Goal: Transaction & Acquisition: Obtain resource

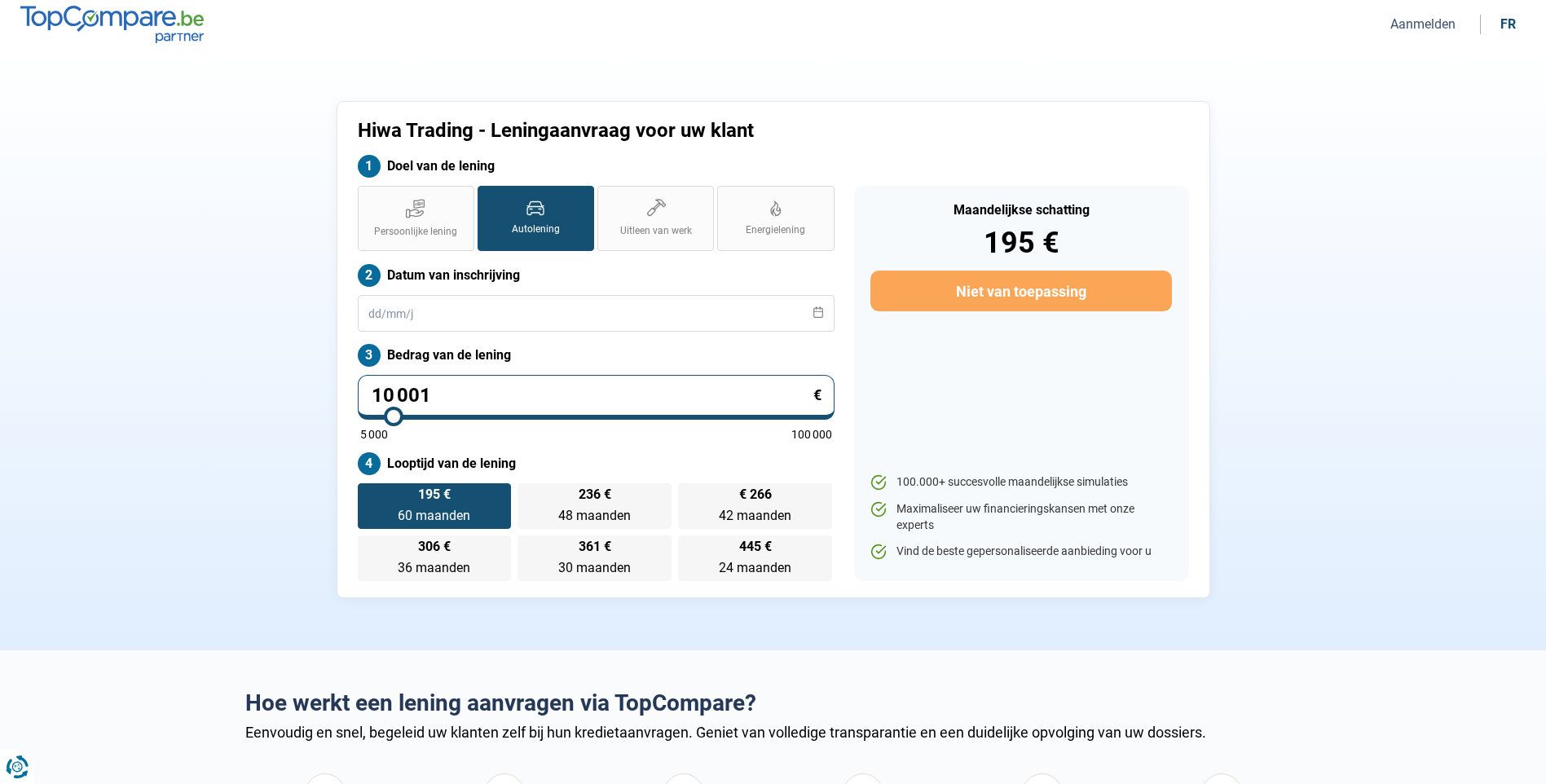
click at [1415, 23] on button "Aanmelden" at bounding box center [1422, 24] width 75 height 18
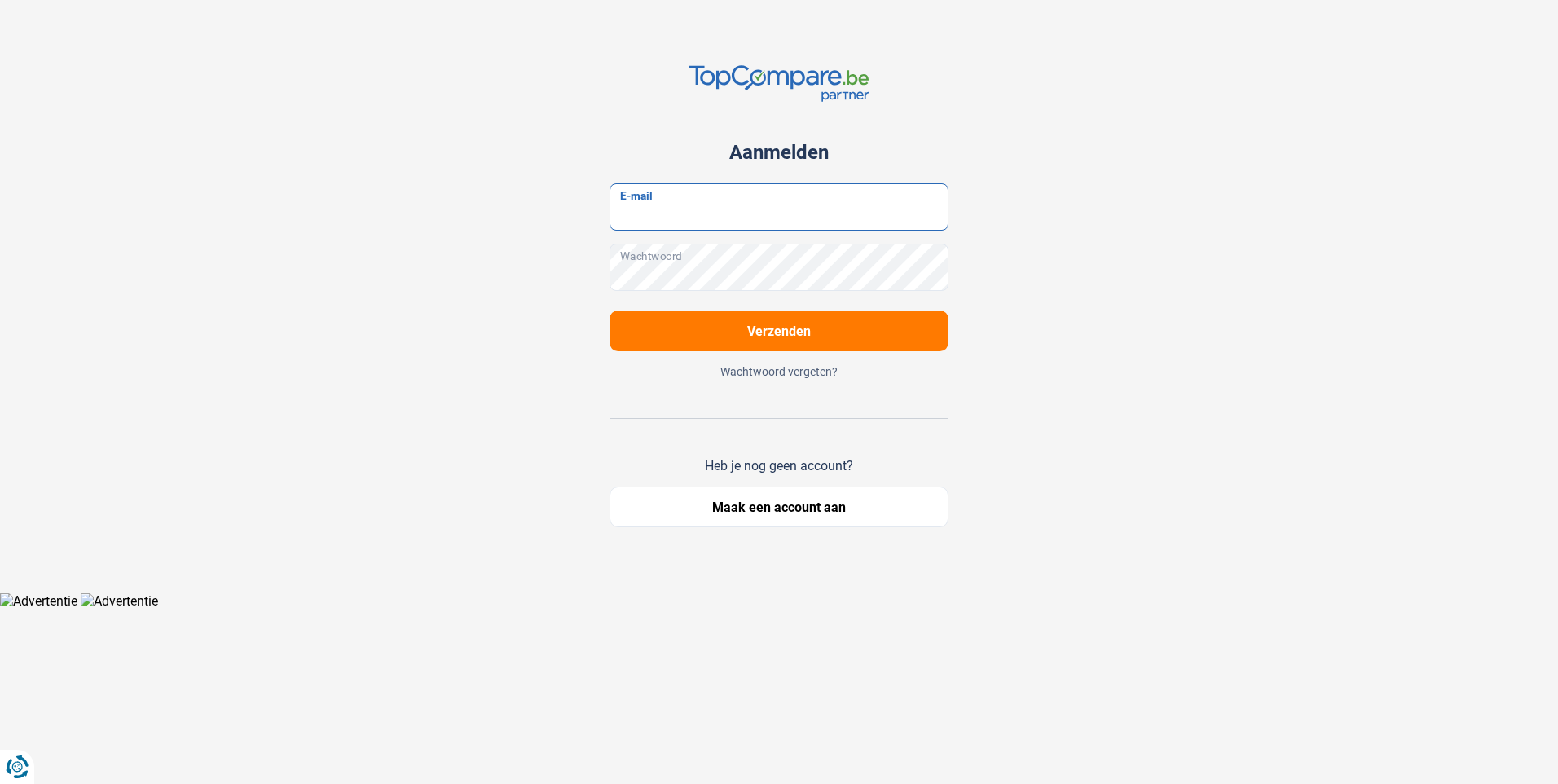
click at [700, 229] on input "E-mail" at bounding box center [779, 206] width 339 height 47
click at [1310, 164] on div "Aanmelden E-mail Wachtwoord Verzenden Wachtwoord vergeten? Heb je nog geen acco…" at bounding box center [779, 296] width 1075 height 593
click at [766, 505] on button "Maak een account aan" at bounding box center [779, 507] width 339 height 41
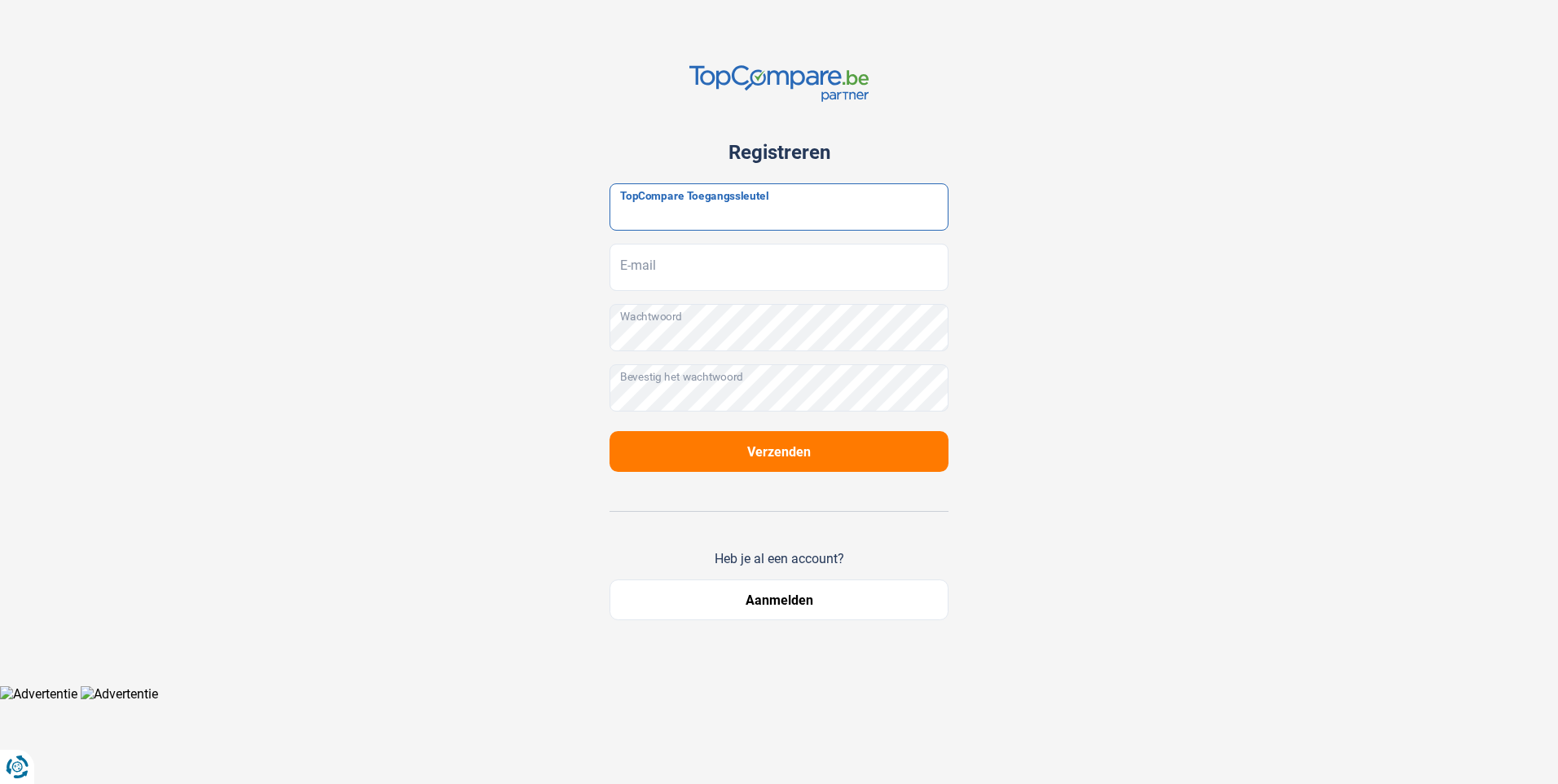
click at [718, 202] on input "TopCompare Toegangssleutel" at bounding box center [779, 206] width 339 height 47
paste input ": JrbfN@tcB24"
click at [628, 216] on input ": JrbfN@tcB24" at bounding box center [779, 206] width 339 height 47
type input "JrbfN@tcB24"
click at [670, 269] on input "E-mail" at bounding box center [779, 266] width 339 height 47
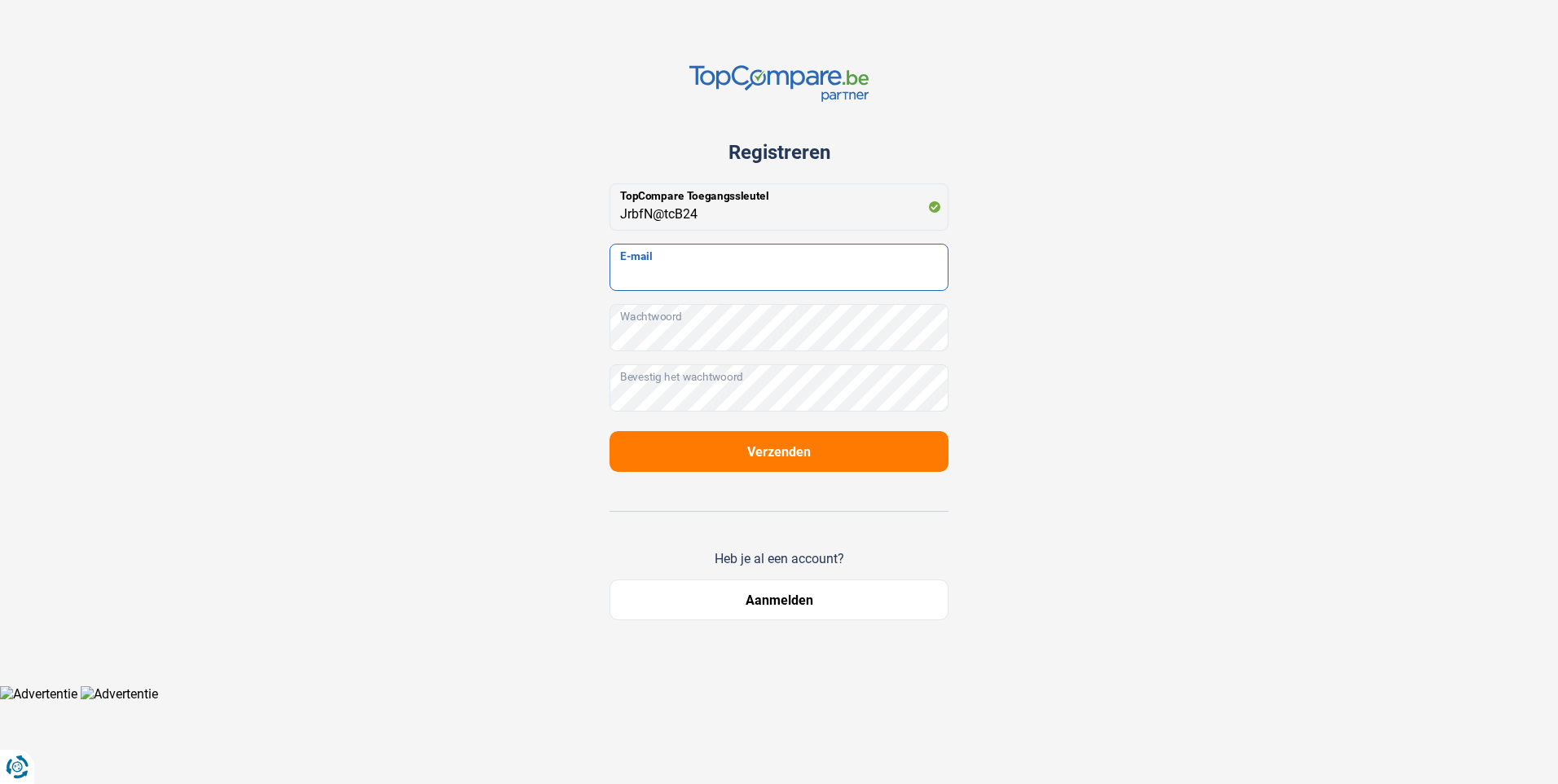
type input "[EMAIL_ADDRESS][DOMAIN_NAME]"
click at [787, 449] on span "Verzenden" at bounding box center [779, 451] width 64 height 16
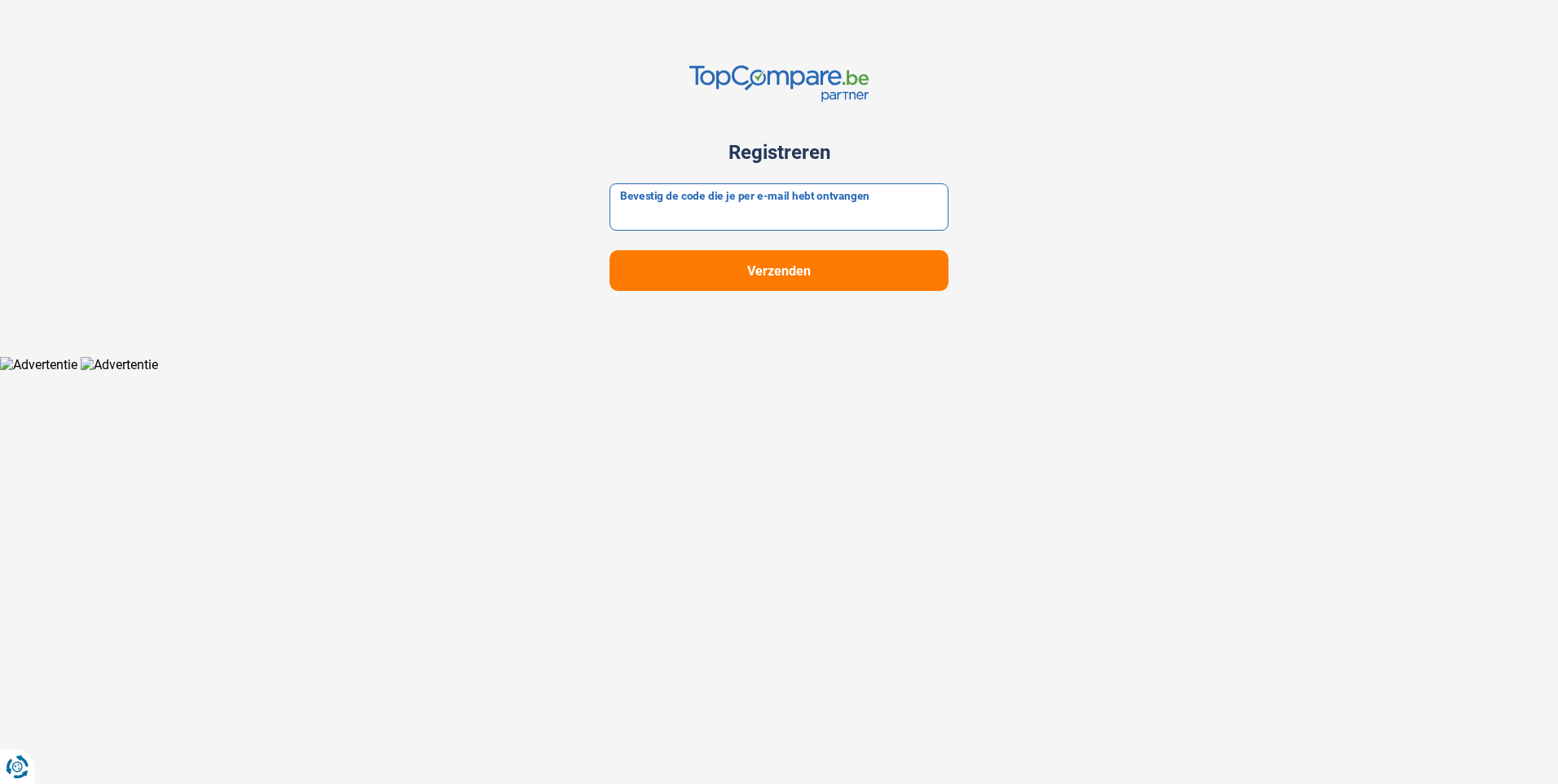
click at [724, 205] on input "Bevestig de code die je per e-mail hebt ontvangen" at bounding box center [779, 206] width 339 height 47
type input "5"
type input "851245"
click at [781, 266] on span "Verzenden" at bounding box center [779, 271] width 64 height 16
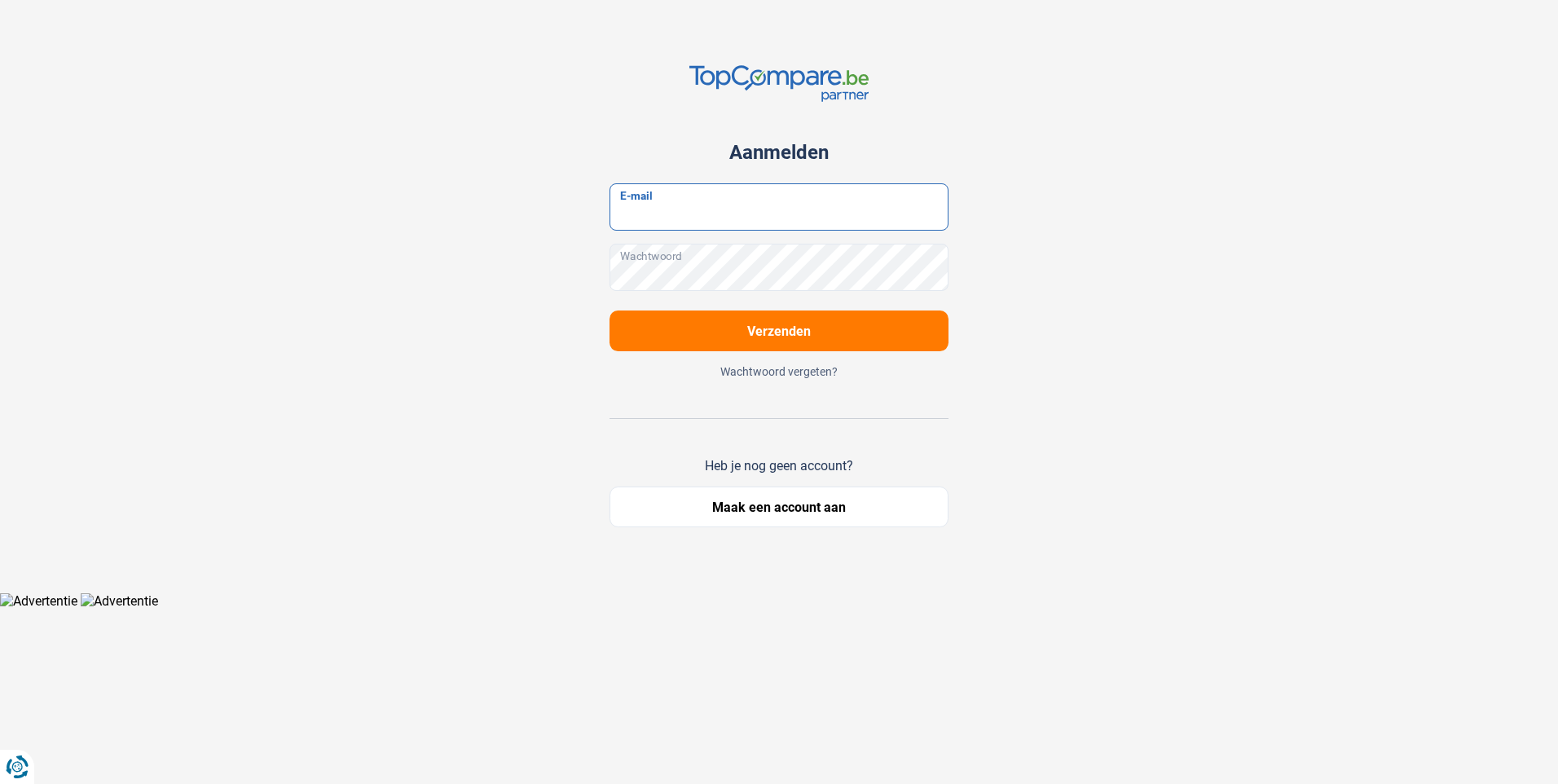
click at [700, 211] on input "E-mail" at bounding box center [779, 206] width 339 height 47
type input "[EMAIL_ADDRESS][DOMAIN_NAME]"
click at [769, 326] on span "Verzenden" at bounding box center [779, 331] width 64 height 16
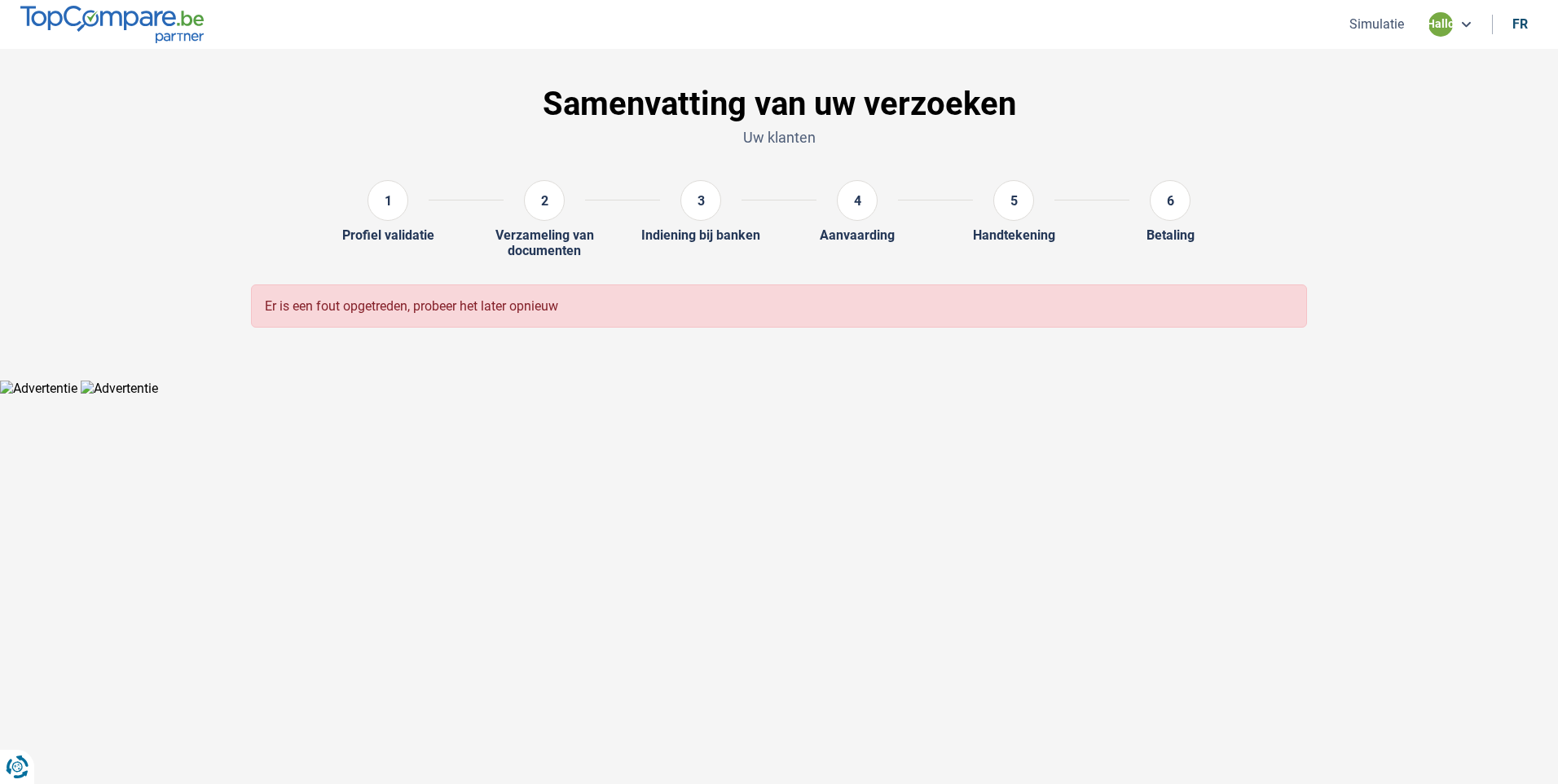
click at [393, 209] on div "1" at bounding box center [387, 201] width 41 height 41
click at [1376, 21] on button "Simulatie" at bounding box center [1377, 24] width 65 height 18
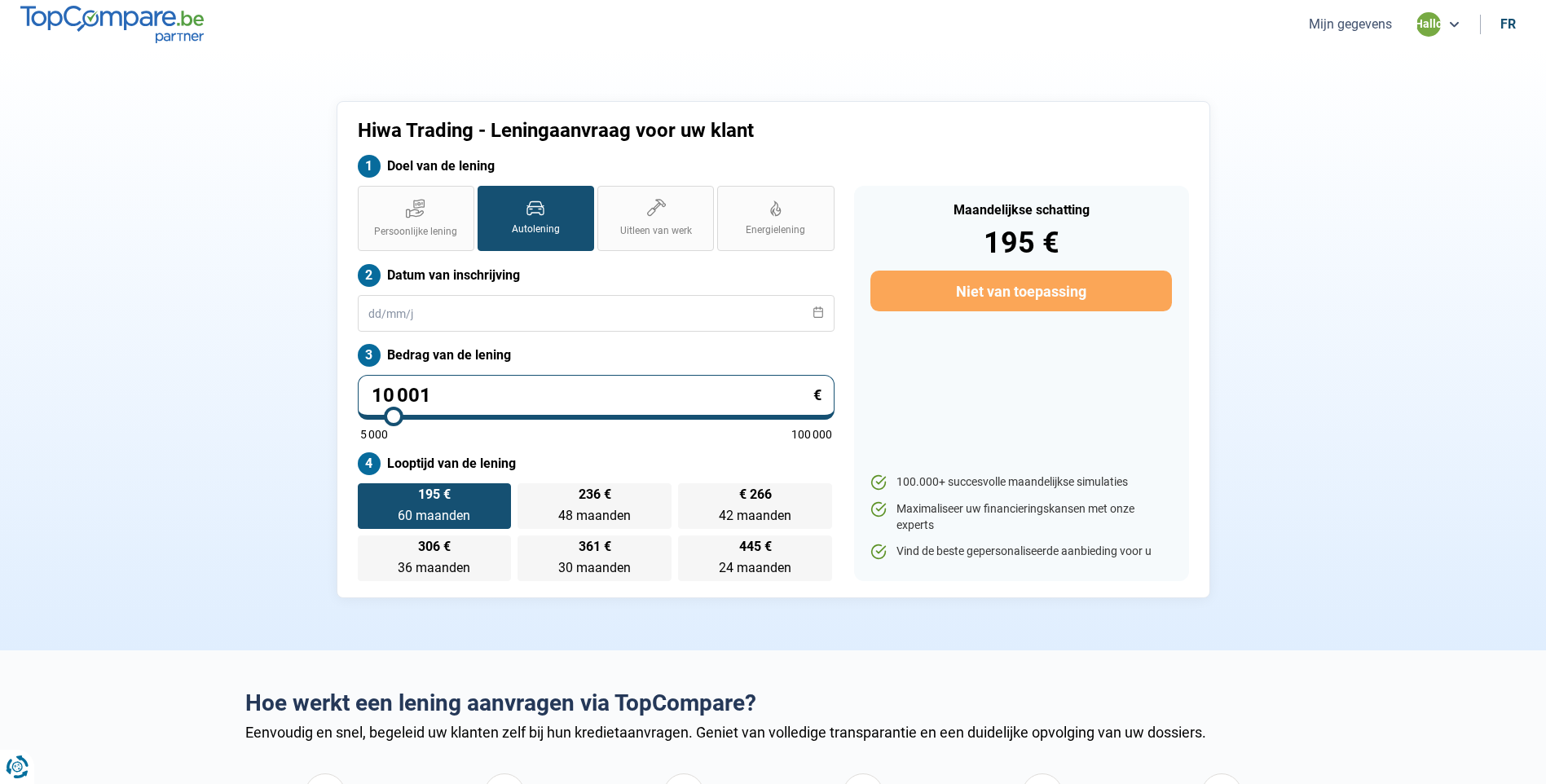
click at [643, 395] on input "10 001" at bounding box center [596, 397] width 477 height 44
type input "1 000"
type input "5000"
type input "100"
type input "5000"
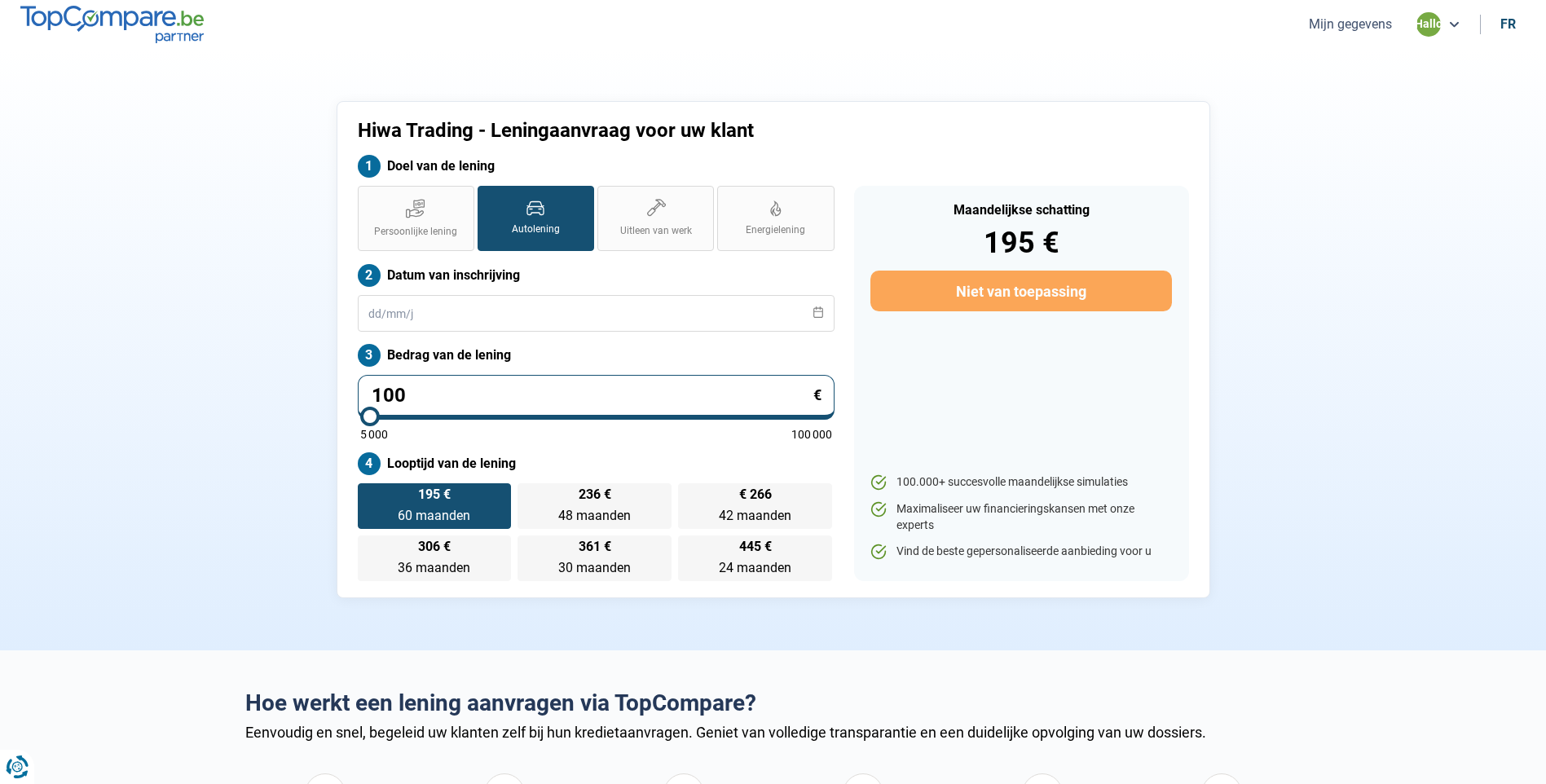
type input "10"
type input "5000"
type input "1"
type input "5000"
type input "0"
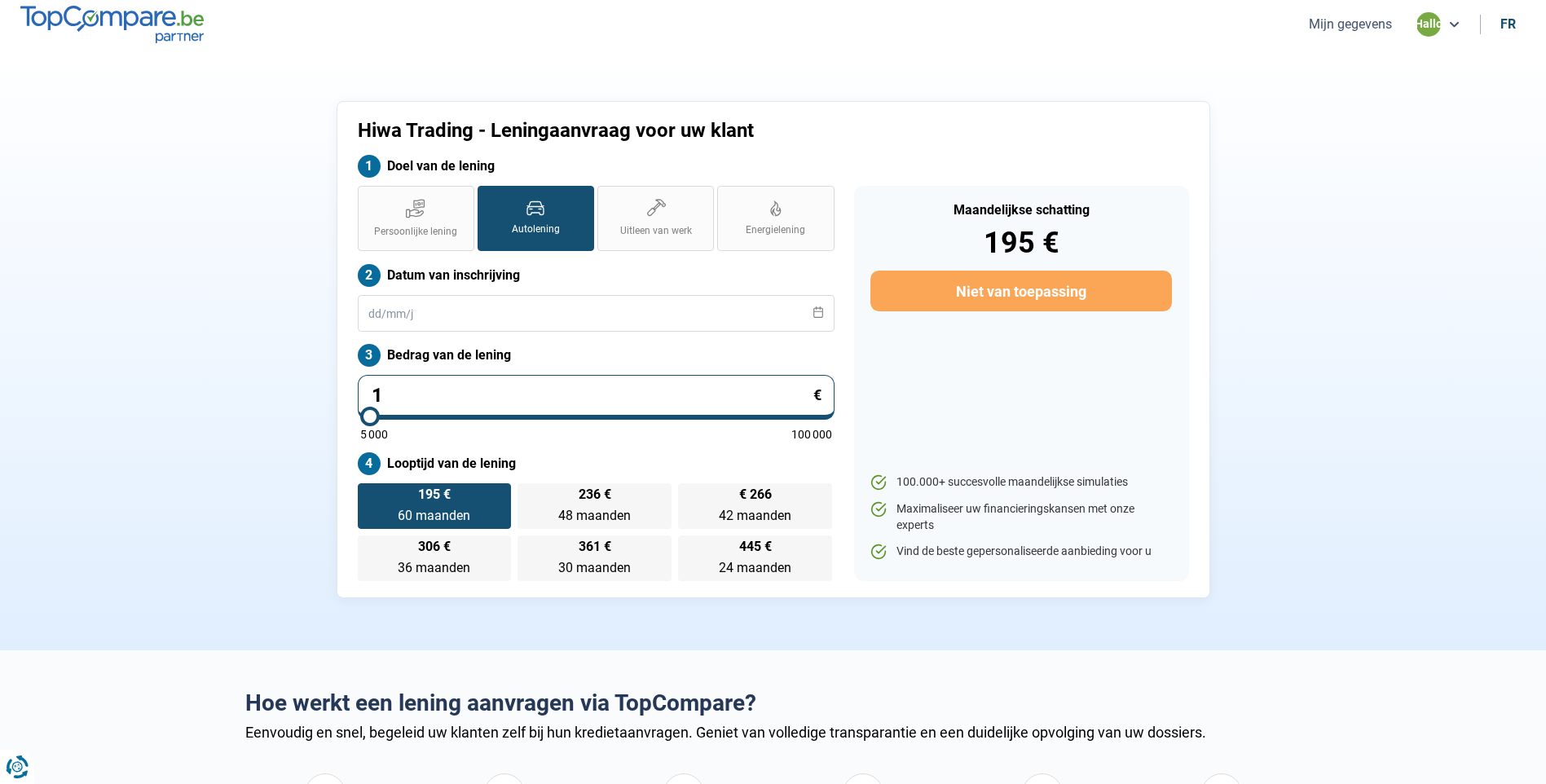
type input "5000"
type input "5 000"
type input "5000"
radio input "true"
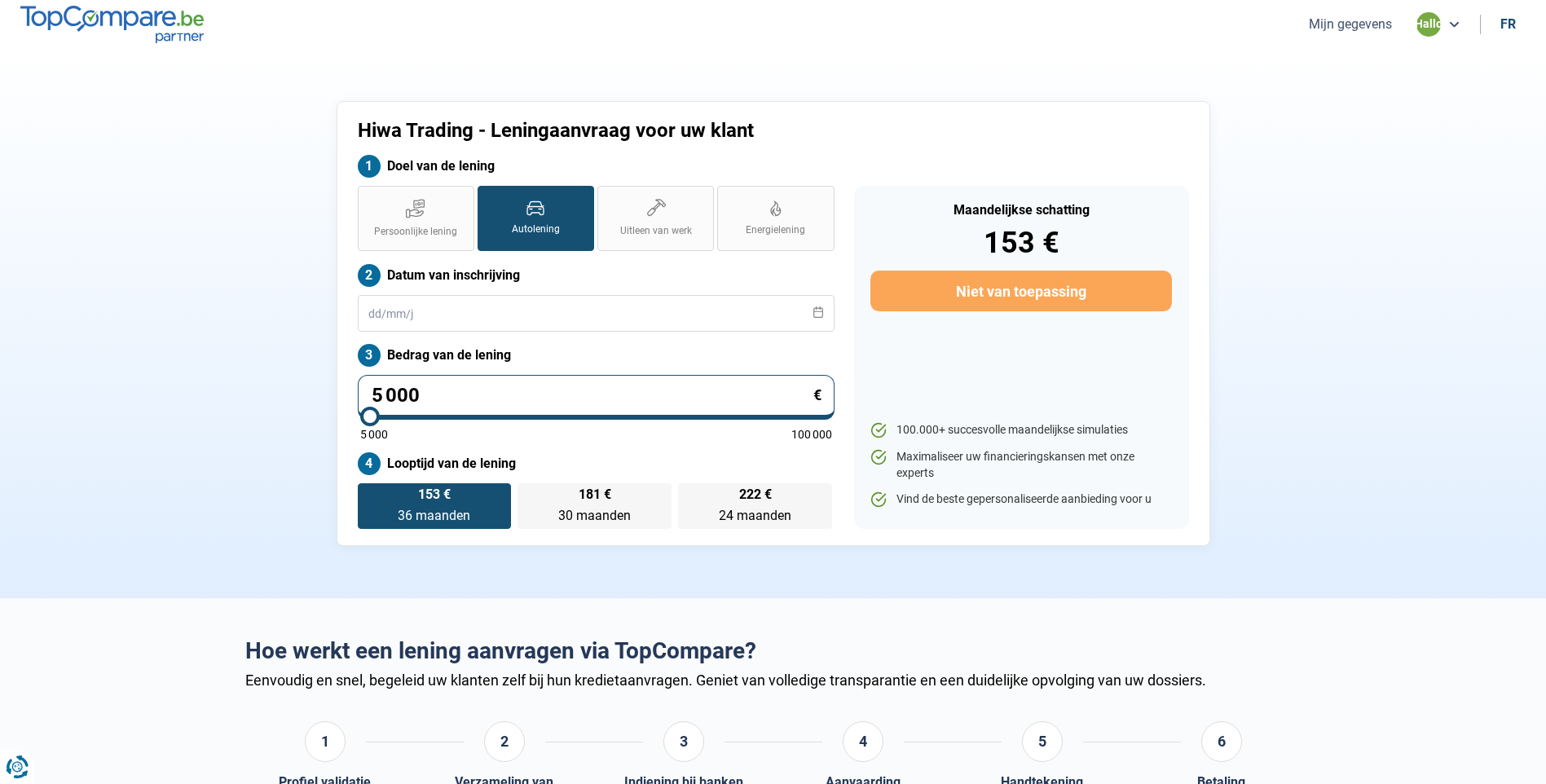
type input "500"
type input "5000"
type input "50"
type input "5000"
type input "5"
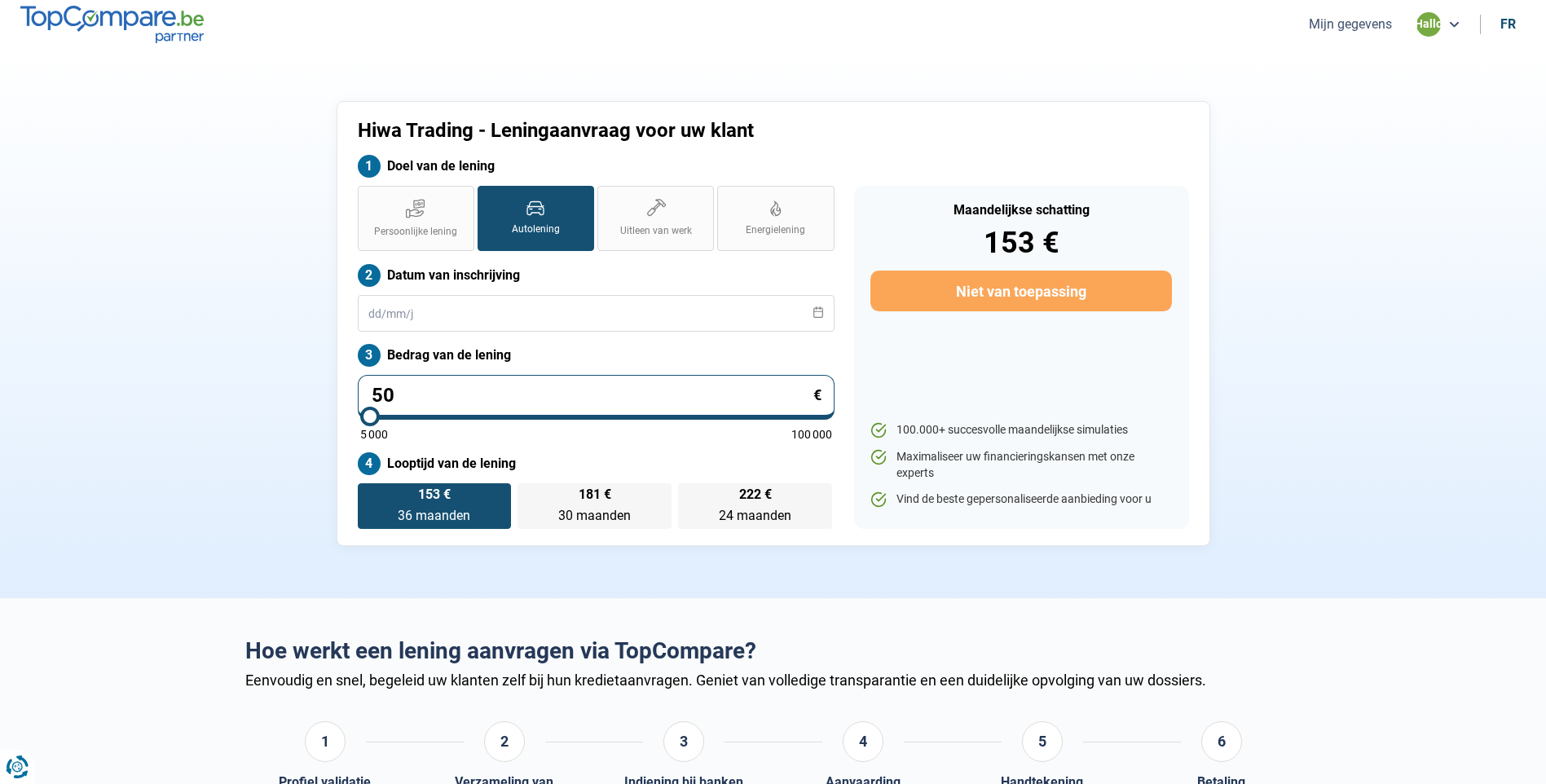
type input "5000"
type input "0"
type input "5000"
type input "5 000"
type input "5000"
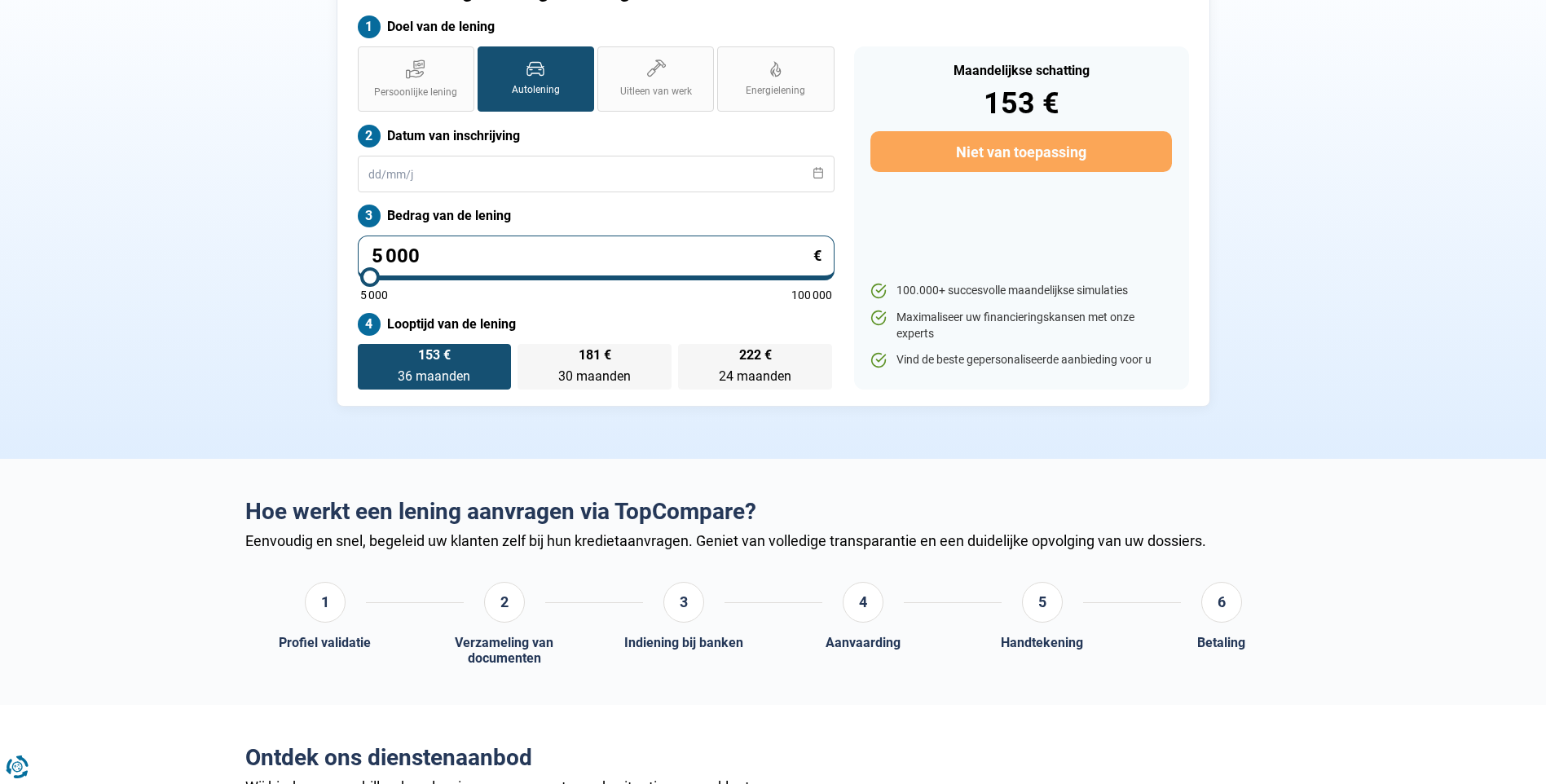
scroll to position [163, 0]
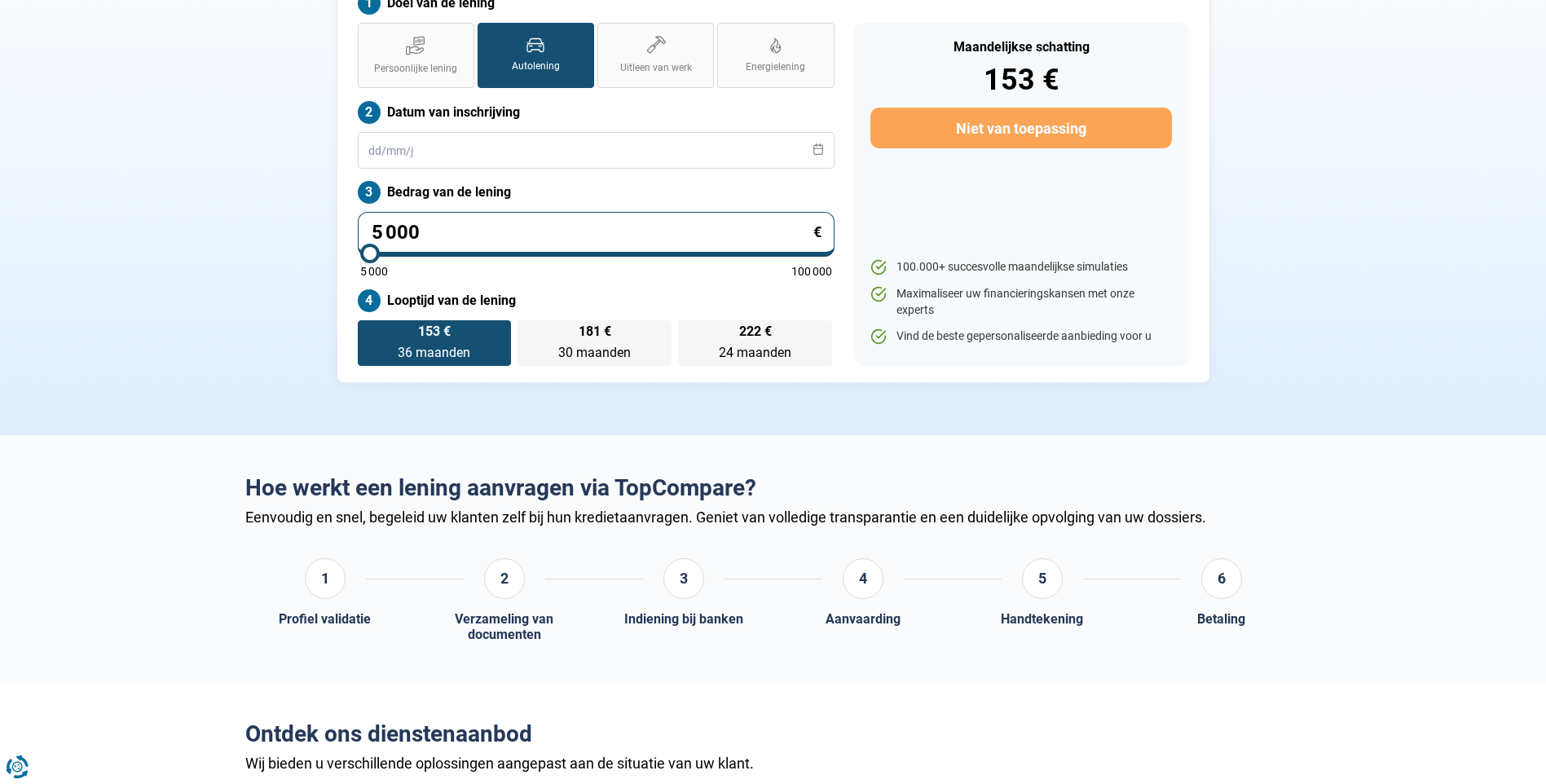
click at [383, 231] on input "5 000" at bounding box center [596, 234] width 477 height 44
type input "0"
type input "5000"
type input "1"
type input "5000"
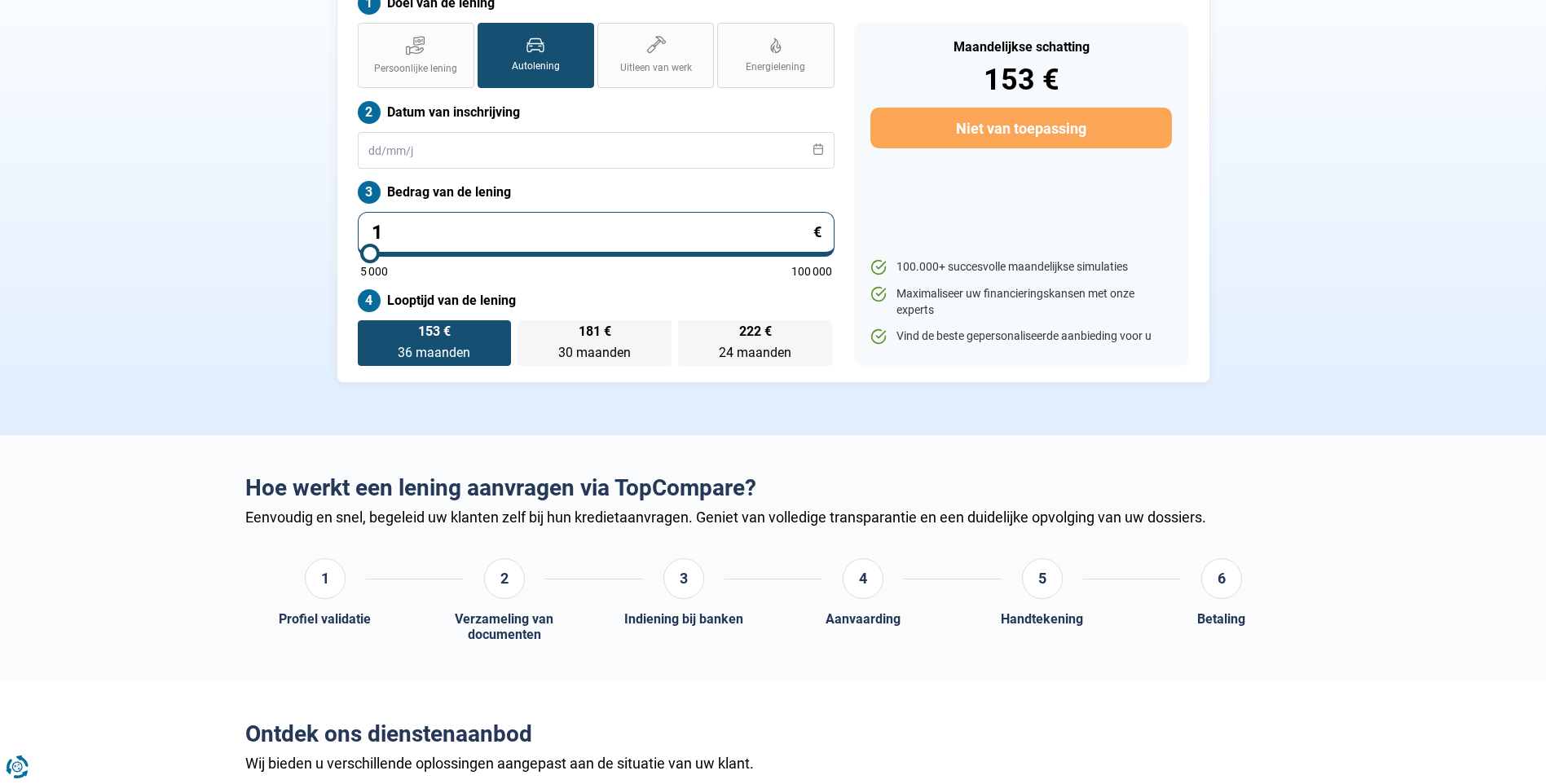
type input "15"
type input "5000"
type input "150"
type input "5000"
type input "1 500"
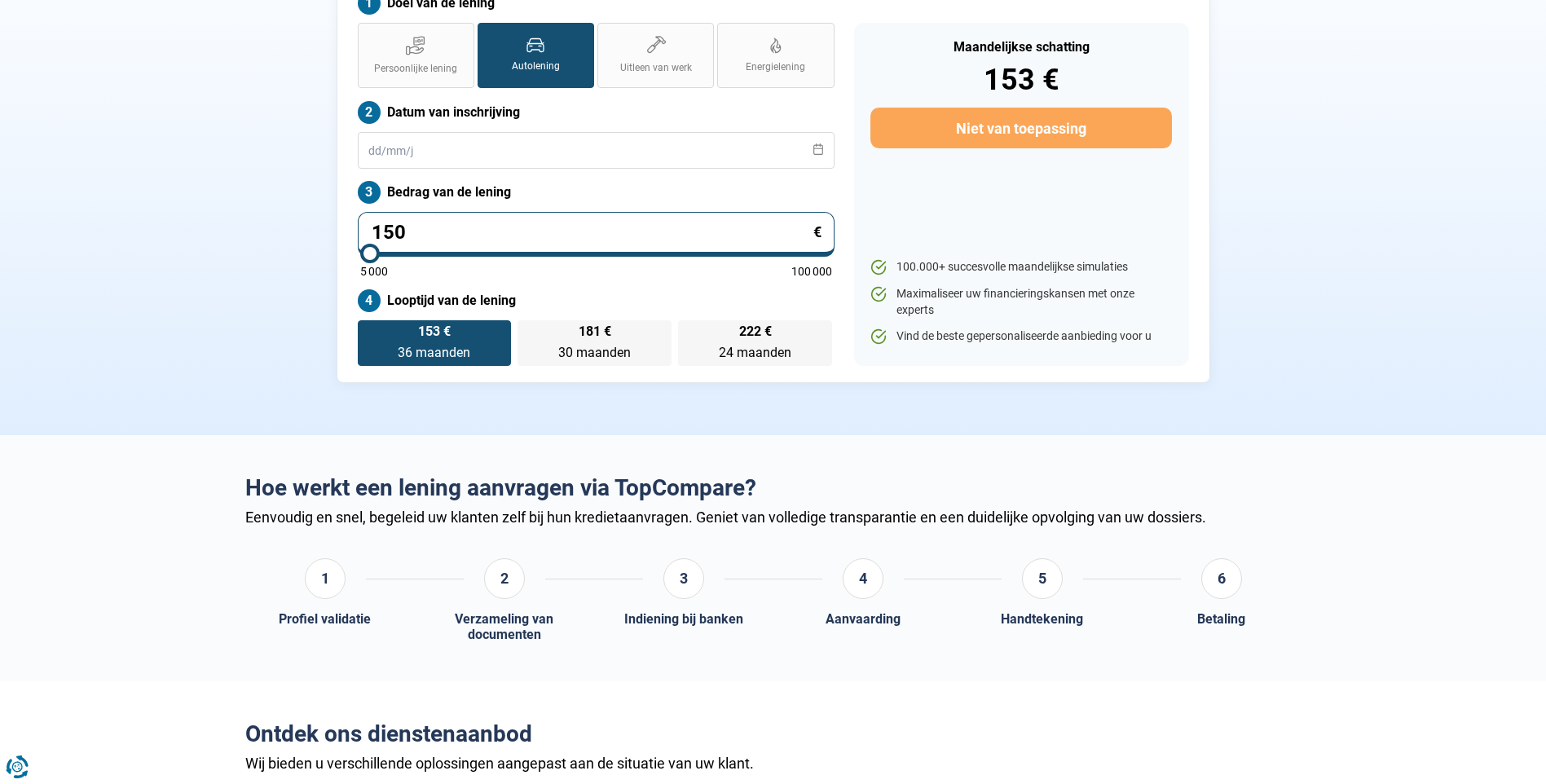
type input "5000"
type input "15 000"
type input "15000"
type input "15 000"
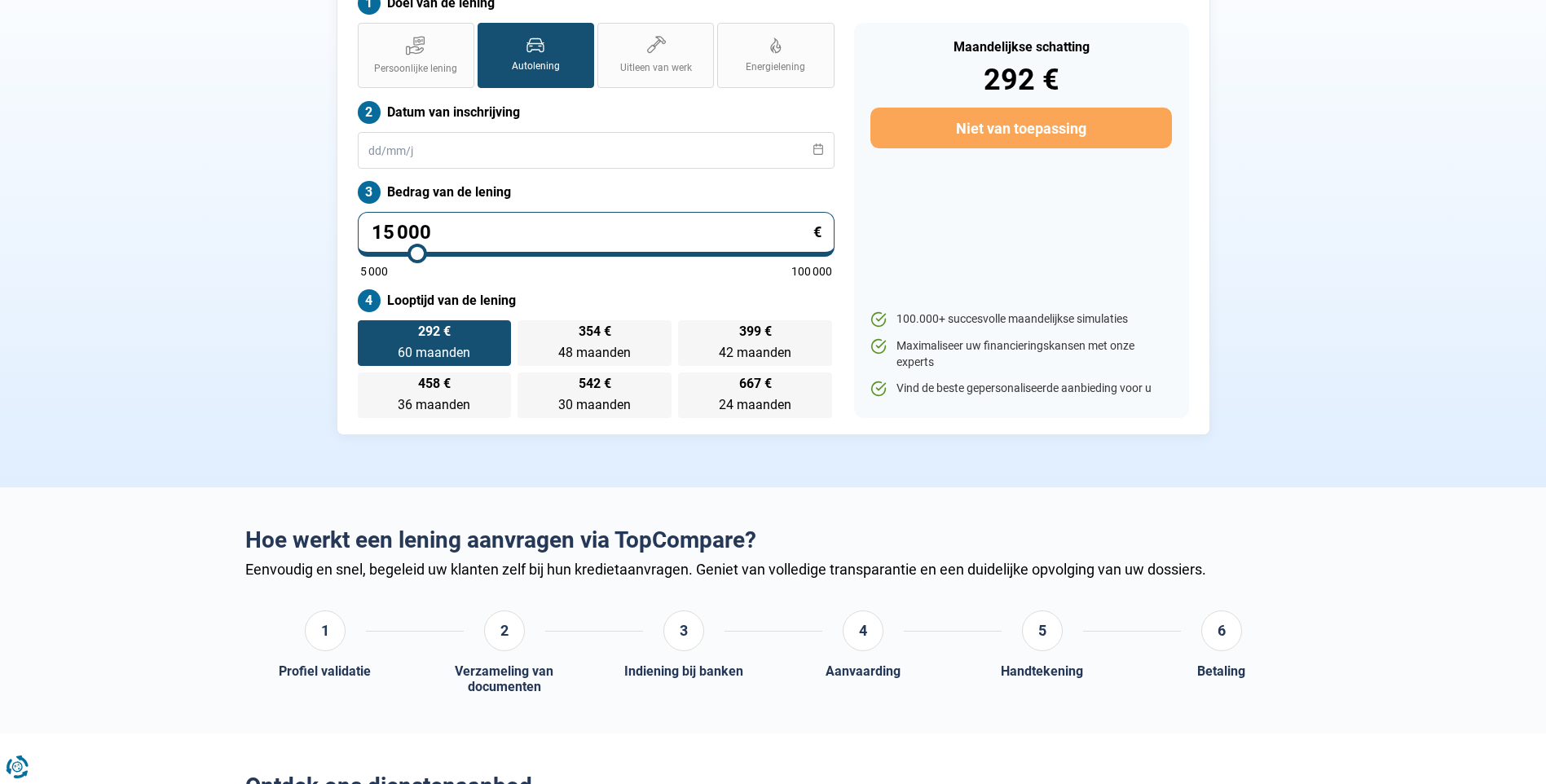
click at [223, 324] on section "Hiwa Trading - Leningaanvraag voor uw klant Doel van de lening Persoonlijke len…" at bounding box center [773, 187] width 1546 height 601
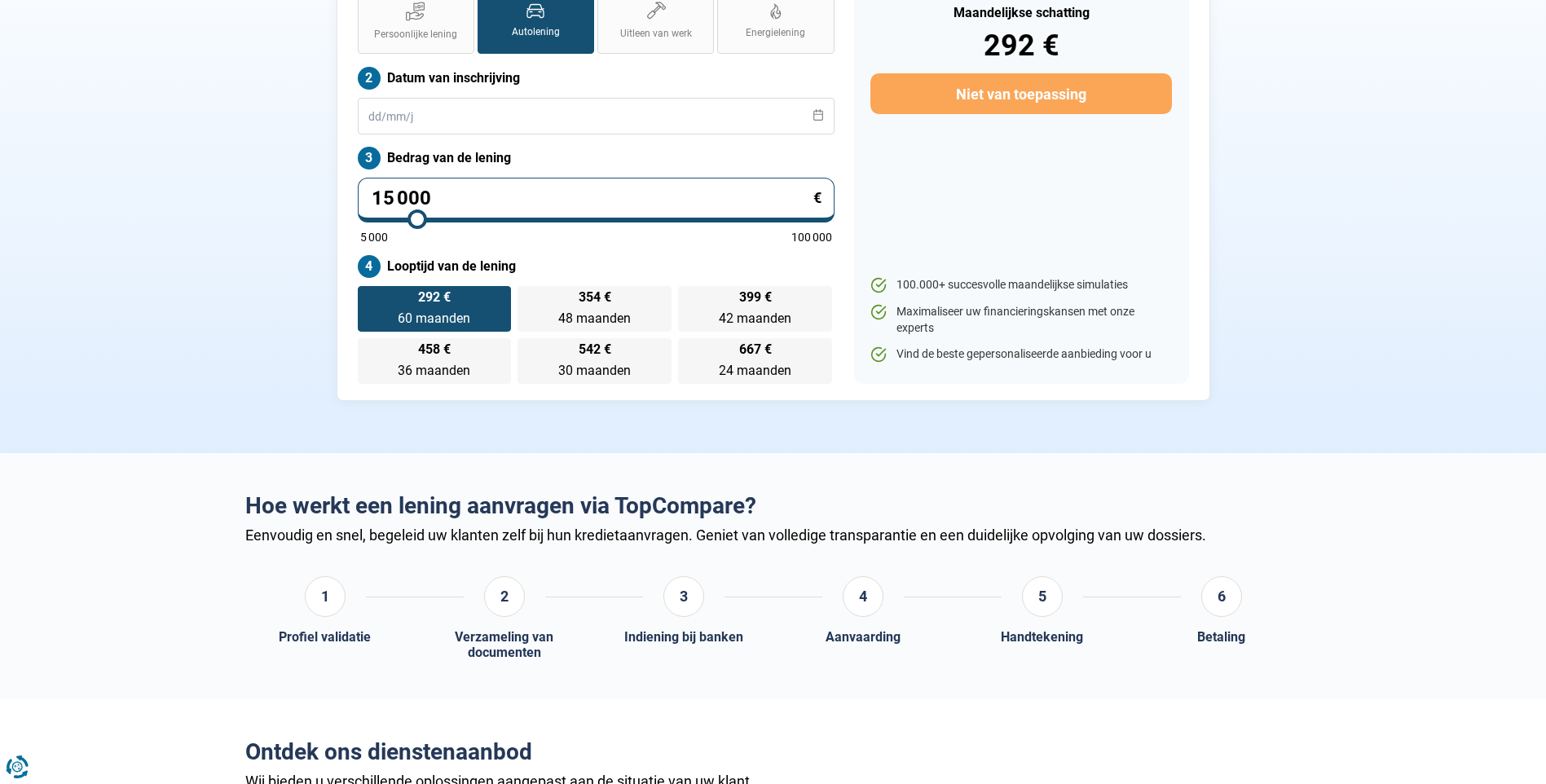
scroll to position [244, 0]
